Goal: Task Accomplishment & Management: Manage account settings

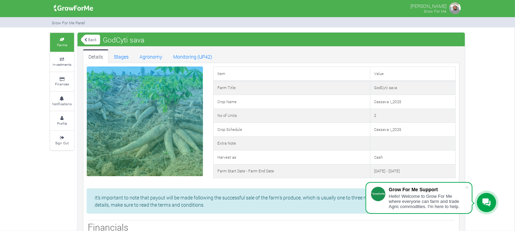
click at [61, 43] on small "Farms" at bounding box center [62, 45] width 10 height 5
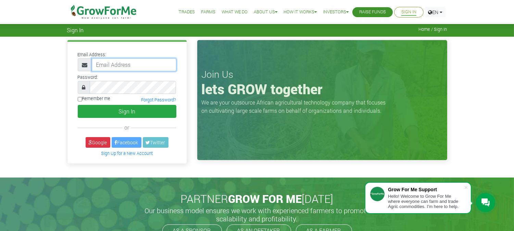
type input "[EMAIL_ADDRESS][DOMAIN_NAME]"
click at [78, 98] on input "Remember me" at bounding box center [80, 99] width 4 height 4
checkbox input "true"
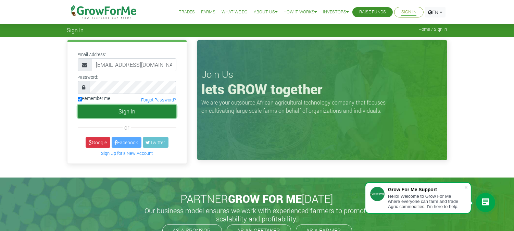
click at [86, 107] on button "Sign In" at bounding box center [127, 111] width 99 height 13
